Goal: Browse casually

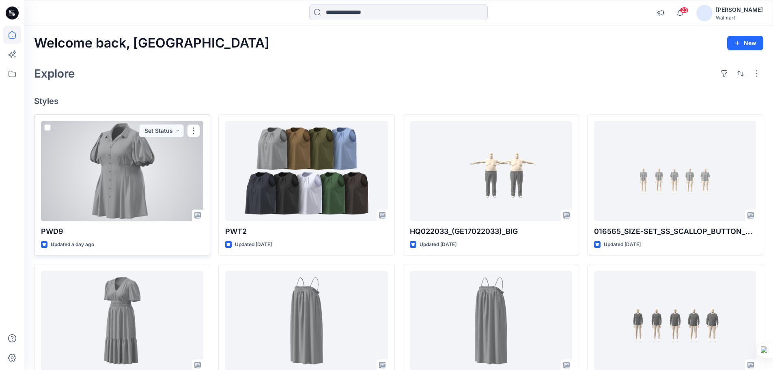
click at [116, 172] on div at bounding box center [122, 171] width 162 height 100
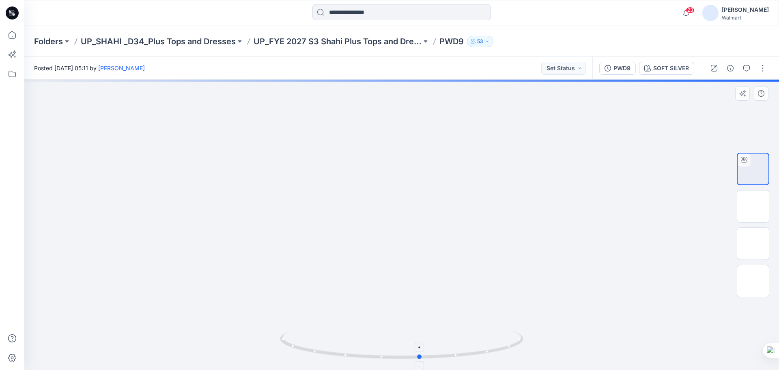
drag, startPoint x: 463, startPoint y: 356, endPoint x: 482, endPoint y: 346, distance: 21.3
click at [482, 346] on icon at bounding box center [403, 345] width 246 height 30
drag, startPoint x: 450, startPoint y: 298, endPoint x: 451, endPoint y: 325, distance: 26.8
drag, startPoint x: 442, startPoint y: 294, endPoint x: 435, endPoint y: 214, distance: 80.3
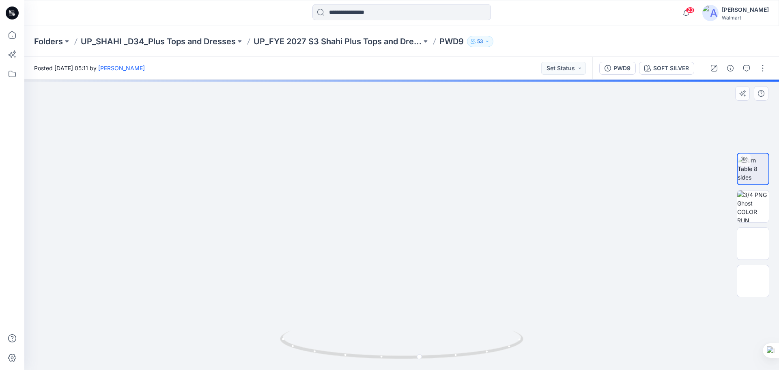
click at [435, 214] on img at bounding box center [393, 27] width 962 height 685
drag, startPoint x: 451, startPoint y: 359, endPoint x: 324, endPoint y: 338, distance: 129.1
click at [324, 338] on icon at bounding box center [403, 345] width 246 height 30
drag, startPoint x: 451, startPoint y: 336, endPoint x: 451, endPoint y: 349, distance: 12.6
click at [451, 349] on div at bounding box center [401, 225] width 755 height 290
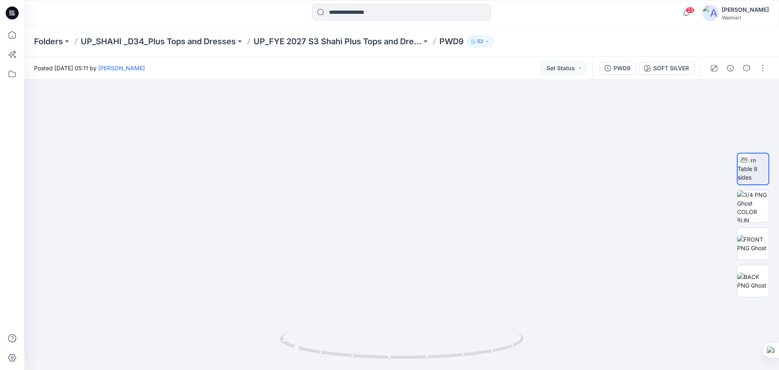
click at [18, 15] on icon at bounding box center [12, 12] width 13 height 13
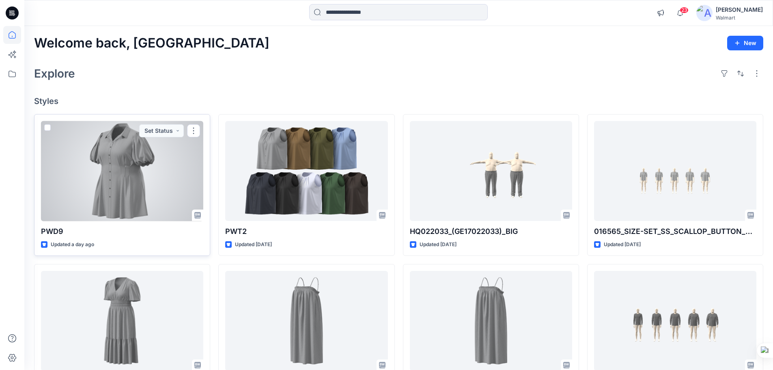
click at [164, 181] on div at bounding box center [122, 171] width 162 height 100
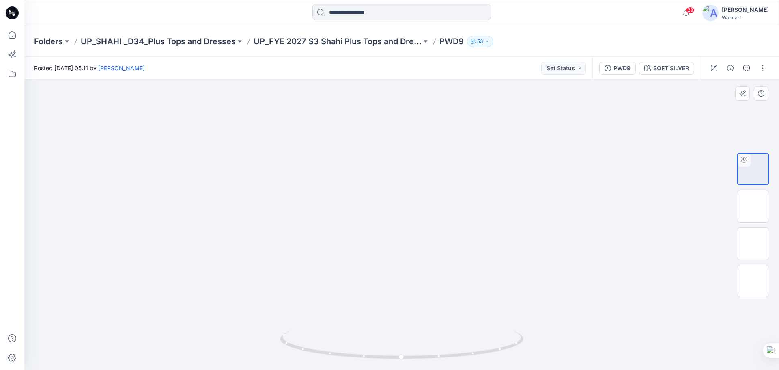
drag, startPoint x: 420, startPoint y: 218, endPoint x: 387, endPoint y: 276, distance: 67.3
drag, startPoint x: 458, startPoint y: 357, endPoint x: 388, endPoint y: 345, distance: 70.4
click at [388, 345] on icon at bounding box center [403, 345] width 246 height 30
drag, startPoint x: 370, startPoint y: 229, endPoint x: 419, endPoint y: 311, distance: 96.1
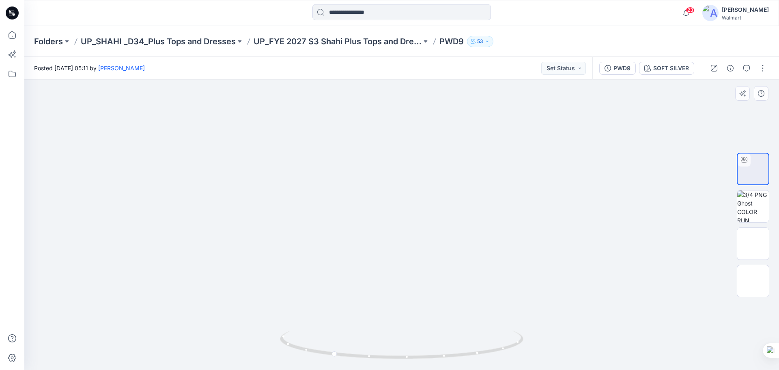
click at [419, 311] on img at bounding box center [334, 252] width 1411 height 1411
drag, startPoint x: 359, startPoint y: 357, endPoint x: 418, endPoint y: 360, distance: 59.3
click at [418, 360] on icon at bounding box center [403, 345] width 246 height 30
drag, startPoint x: 386, startPoint y: 307, endPoint x: 379, endPoint y: 201, distance: 107.0
click at [379, 201] on img at bounding box center [327, 145] width 1411 height 1411
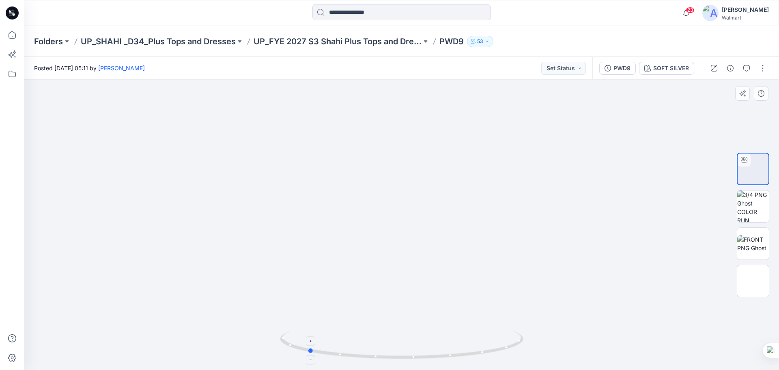
drag, startPoint x: 455, startPoint y: 356, endPoint x: 313, endPoint y: 261, distance: 170.7
click at [370, 346] on icon at bounding box center [403, 345] width 246 height 30
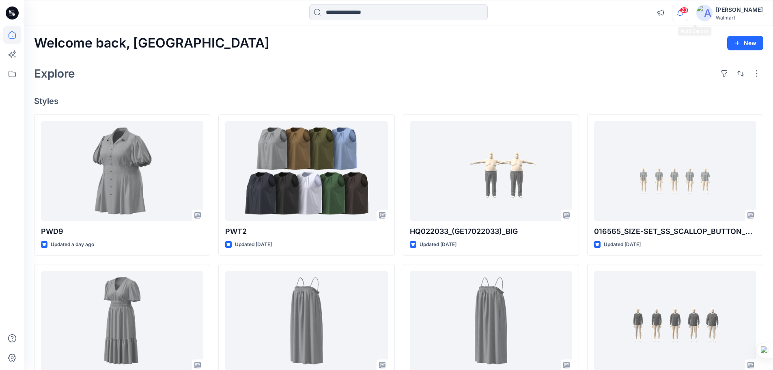
click at [688, 16] on icon "button" at bounding box center [680, 13] width 15 height 16
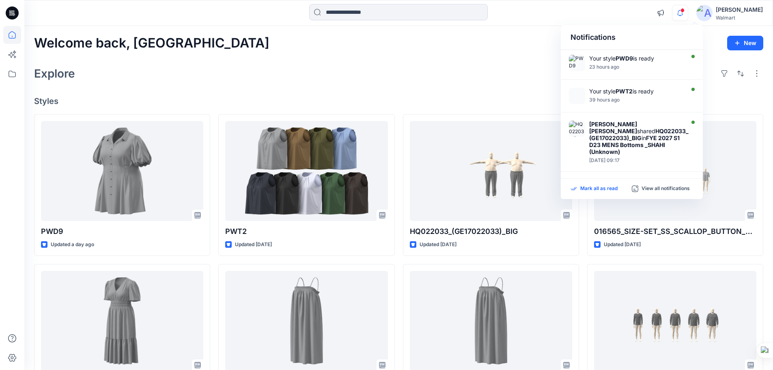
click at [591, 190] on p "Mark all as read" at bounding box center [598, 188] width 37 height 7
click at [443, 57] on div "Welcome back, Rahul New Explore Styles PWD9 Updated a day ago WD38-OPT-DRESS Up…" at bounding box center [398, 310] width 749 height 568
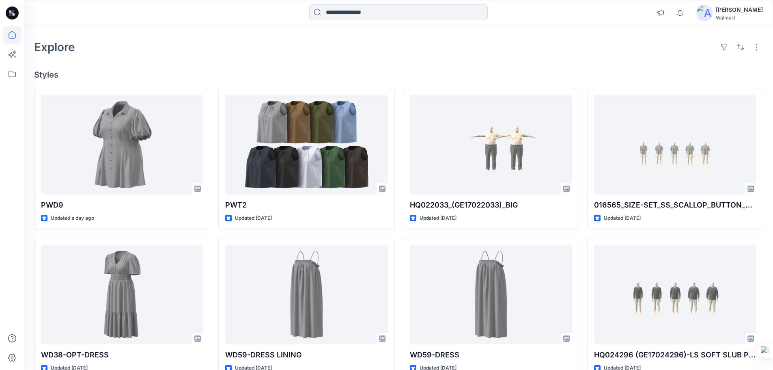
scroll to position [41, 0]
